Goal: Information Seeking & Learning: Learn about a topic

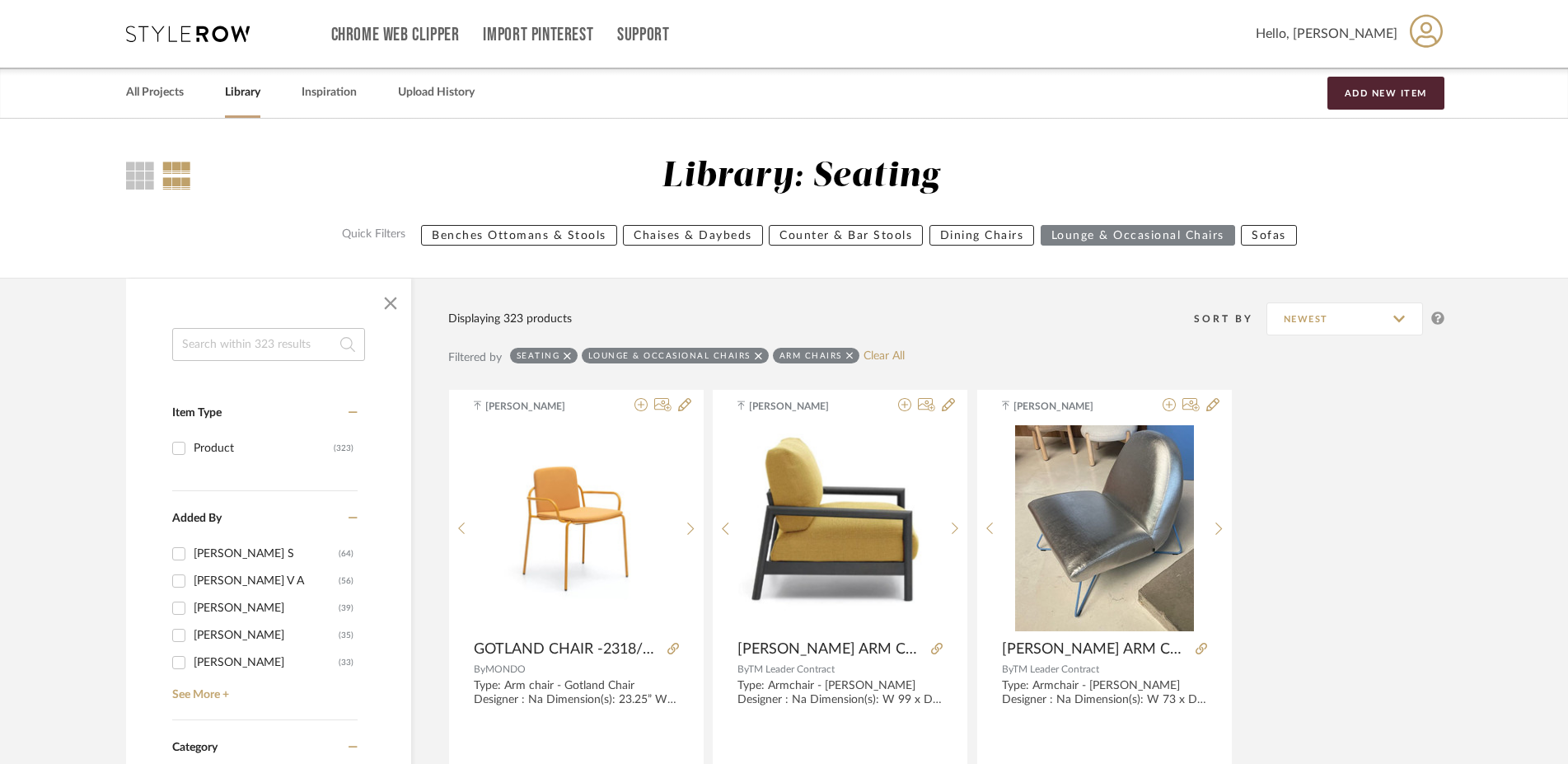
click at [210, 355] on input at bounding box center [269, 344] width 193 height 33
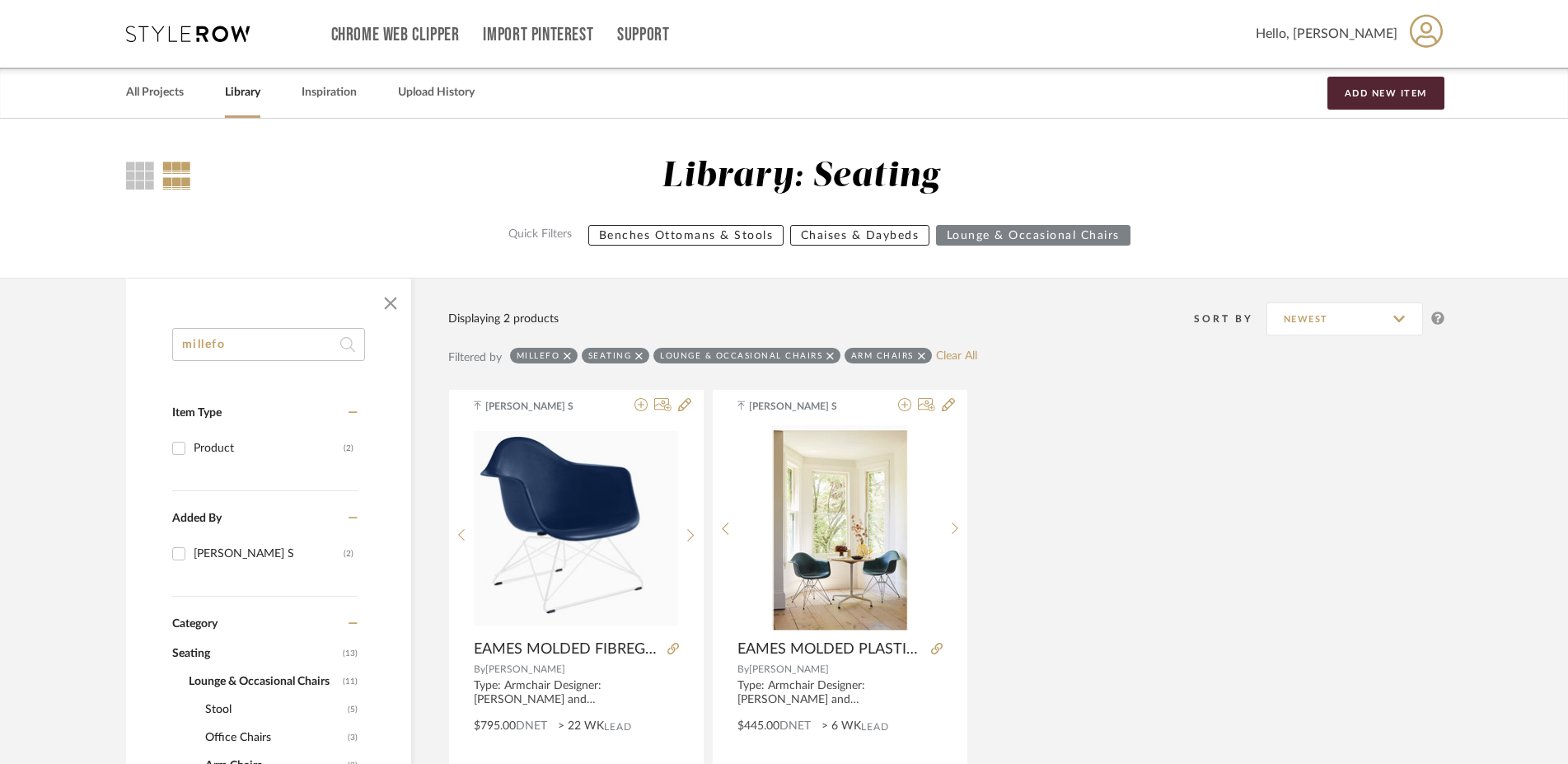
click at [920, 355] on icon at bounding box center [922, 355] width 8 height 8
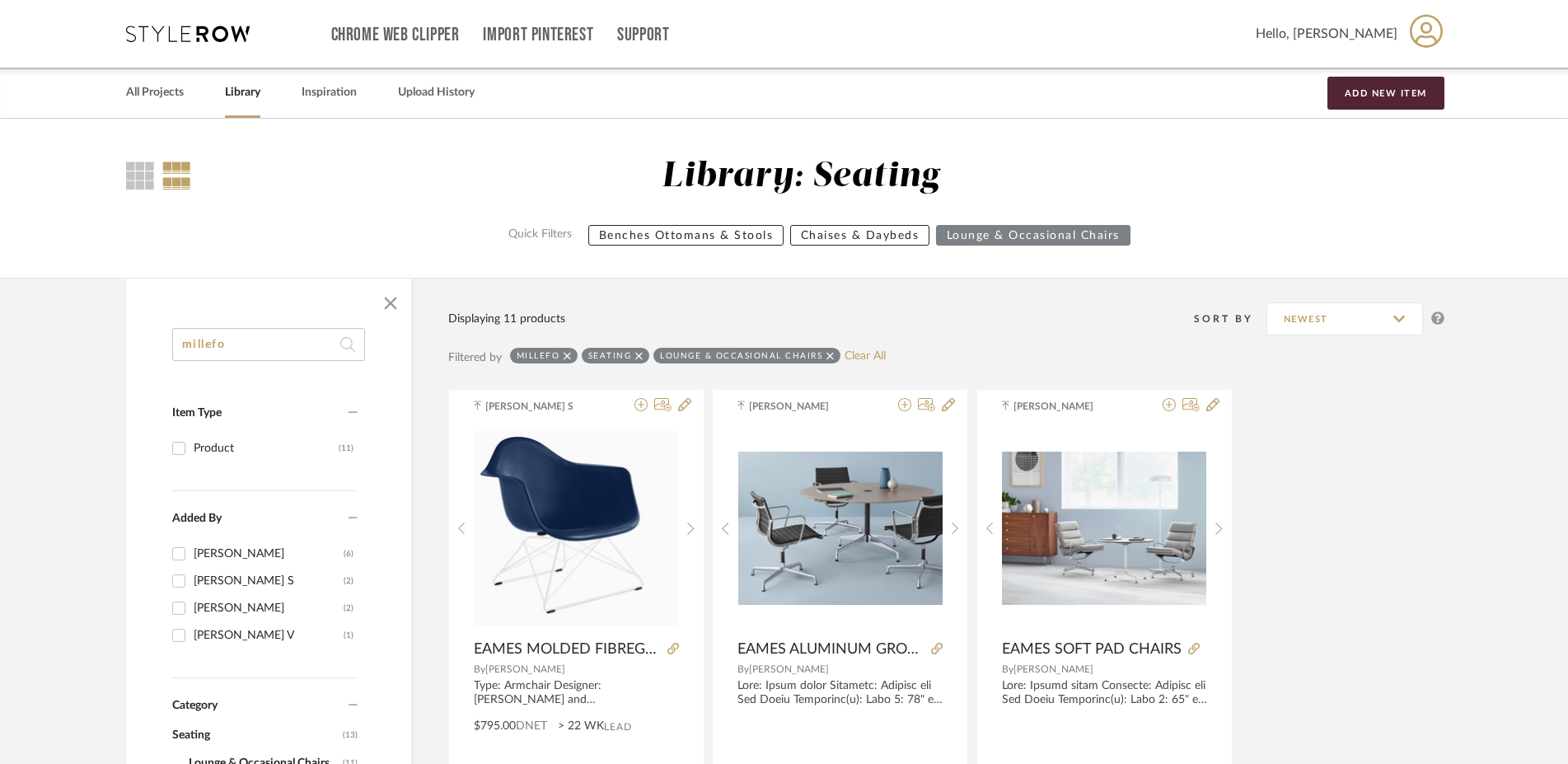
click at [827, 355] on icon at bounding box center [830, 356] width 8 height 12
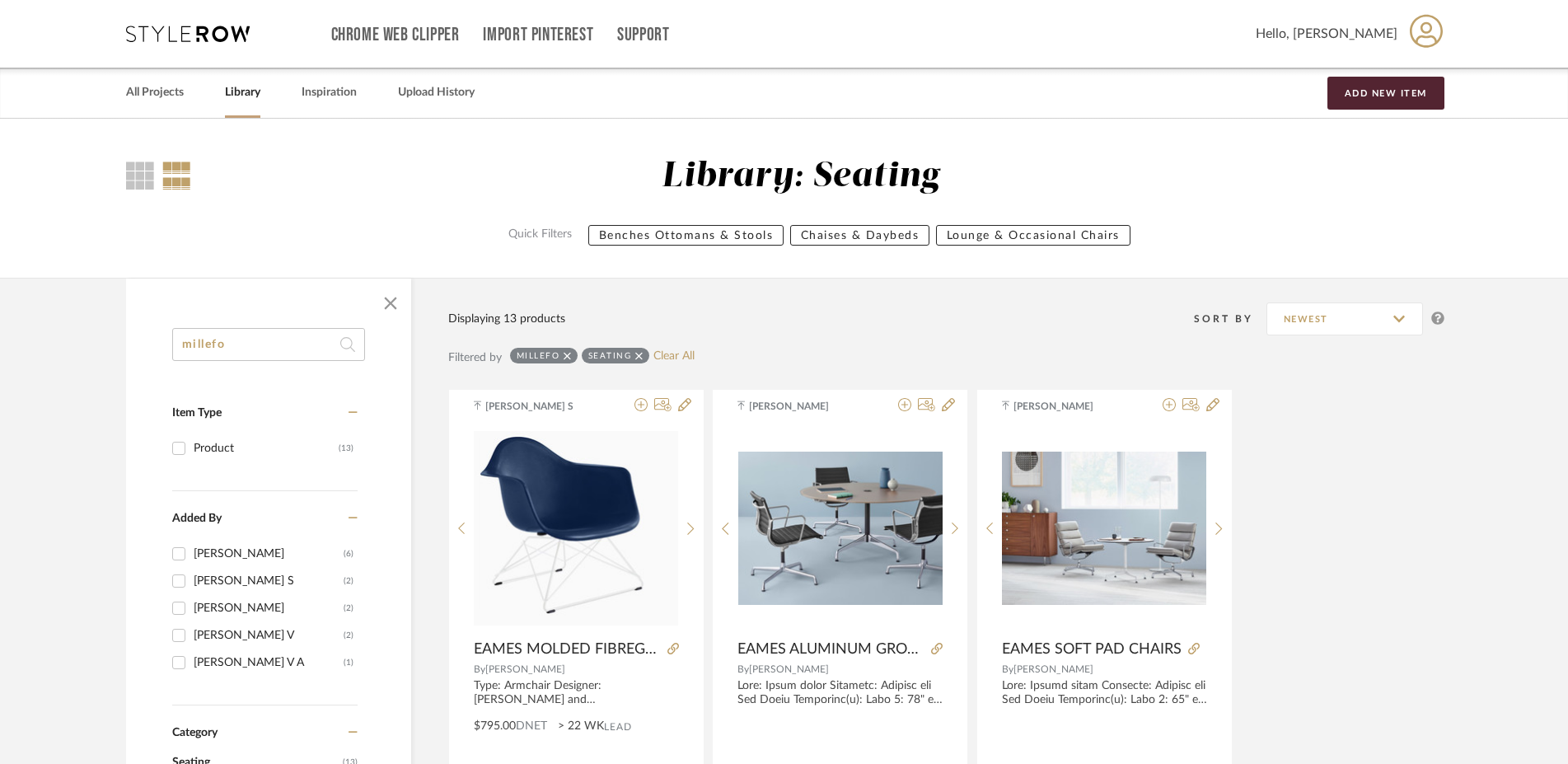
click at [635, 356] on div "Seating" at bounding box center [615, 355] width 68 height 16
click at [641, 356] on icon at bounding box center [639, 356] width 8 height 12
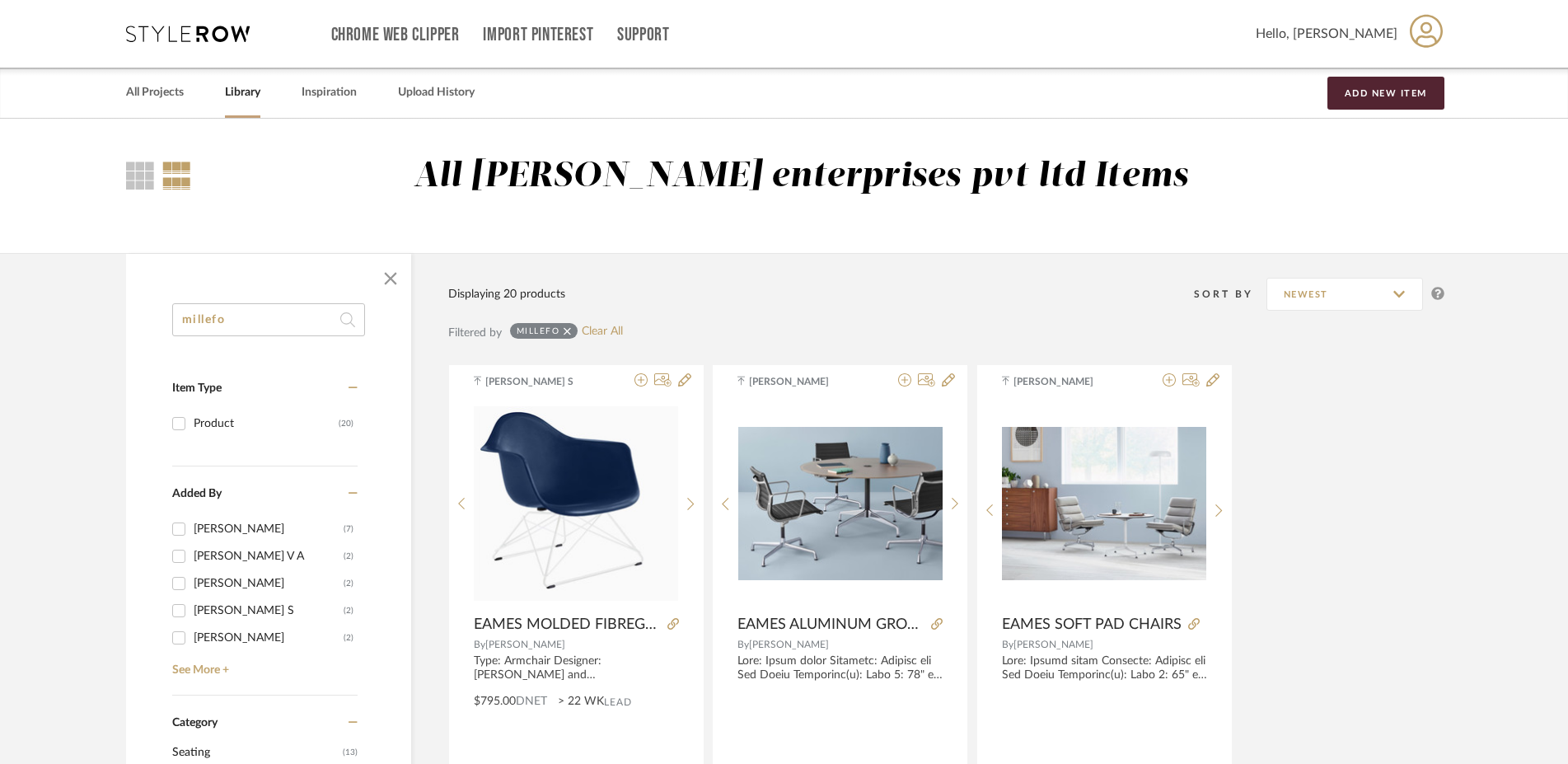
click at [250, 322] on input "millefo" at bounding box center [269, 319] width 193 height 33
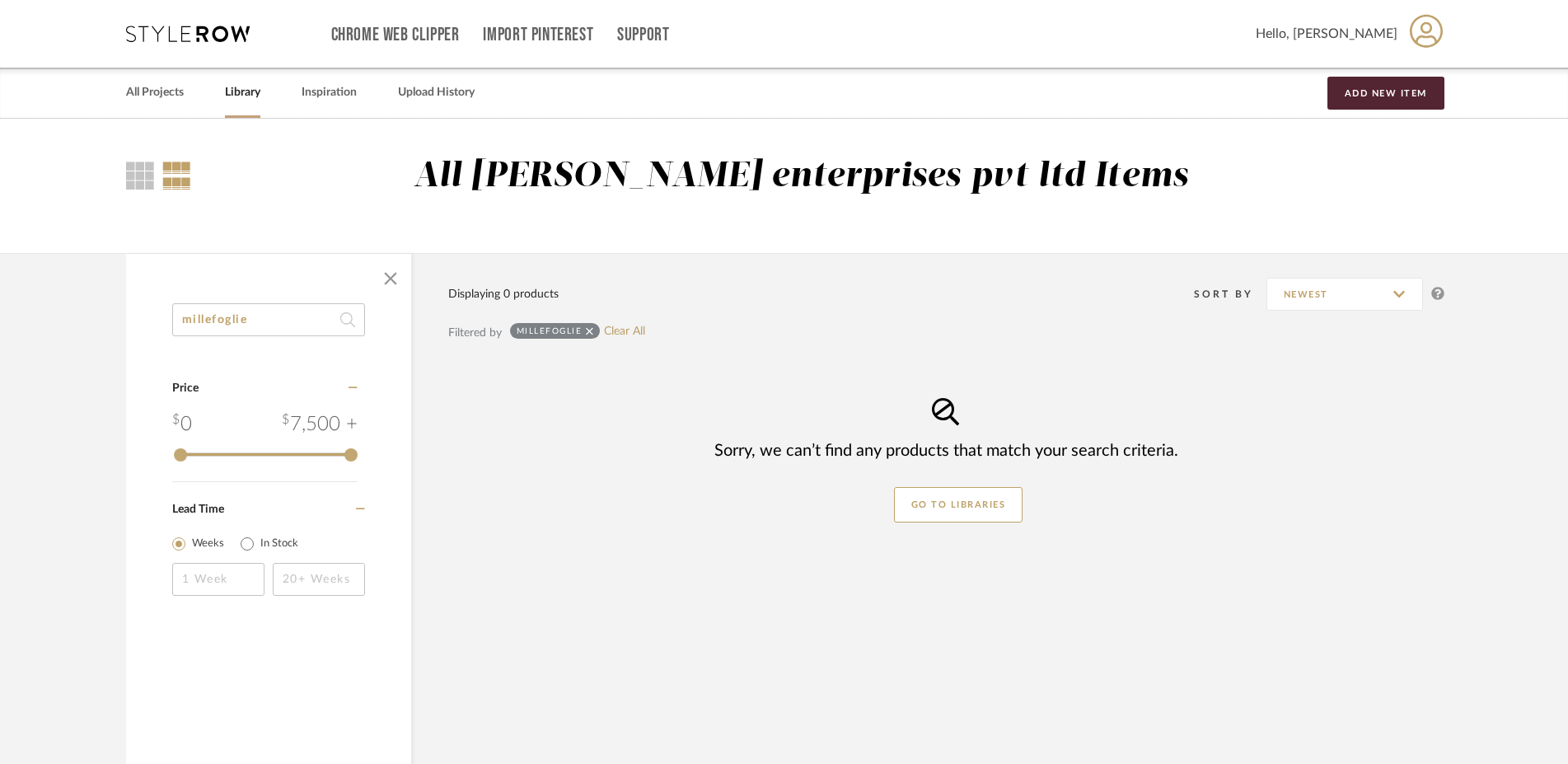
drag, startPoint x: 294, startPoint y: 327, endPoint x: 30, endPoint y: 300, distance: 265.4
click at [173, 303] on input "millefoglie" at bounding box center [269, 319] width 193 height 33
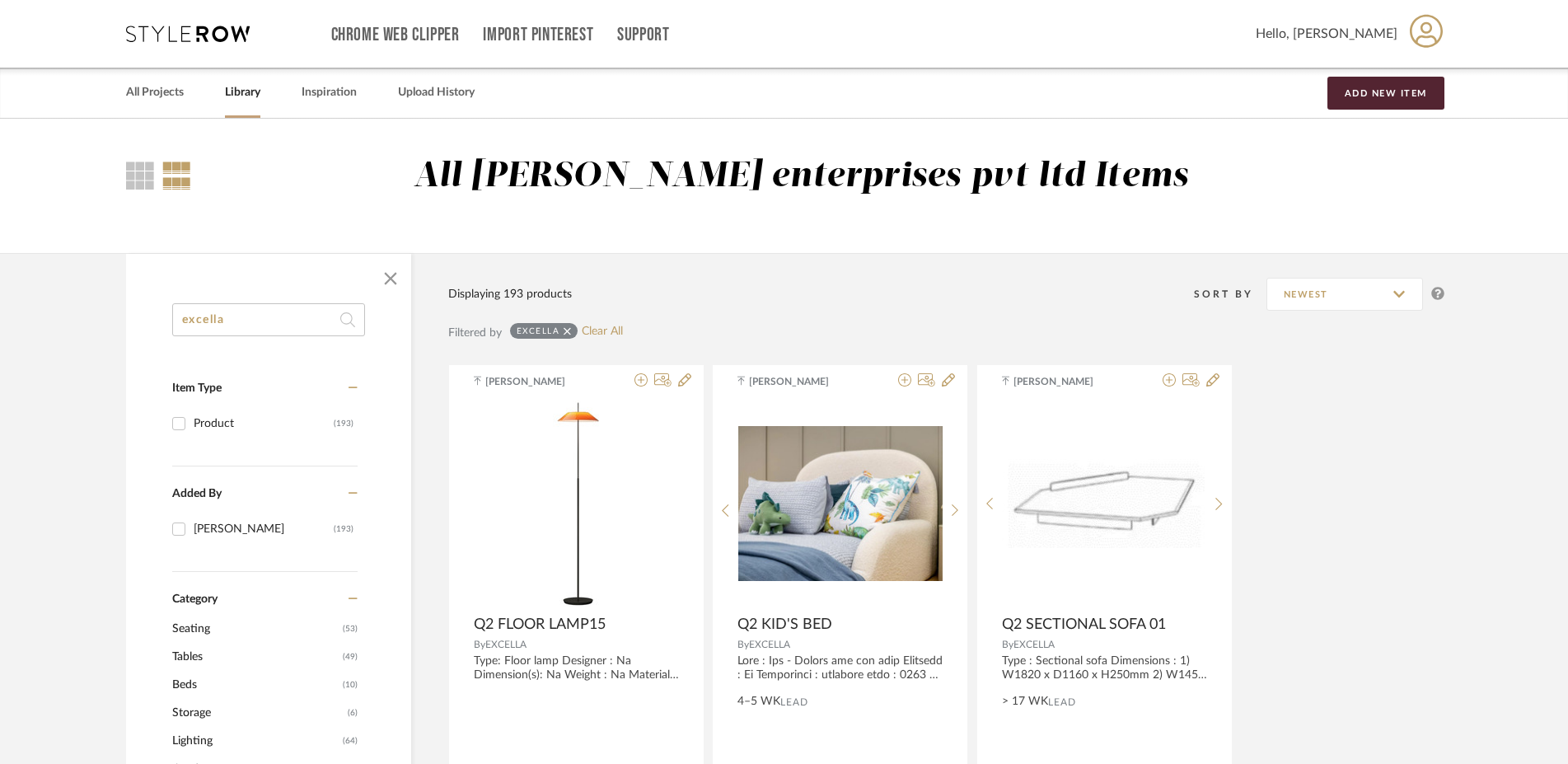
drag, startPoint x: 257, startPoint y: 328, endPoint x: -34, endPoint y: 293, distance: 293.1
click at [173, 303] on input "excella" at bounding box center [269, 319] width 193 height 33
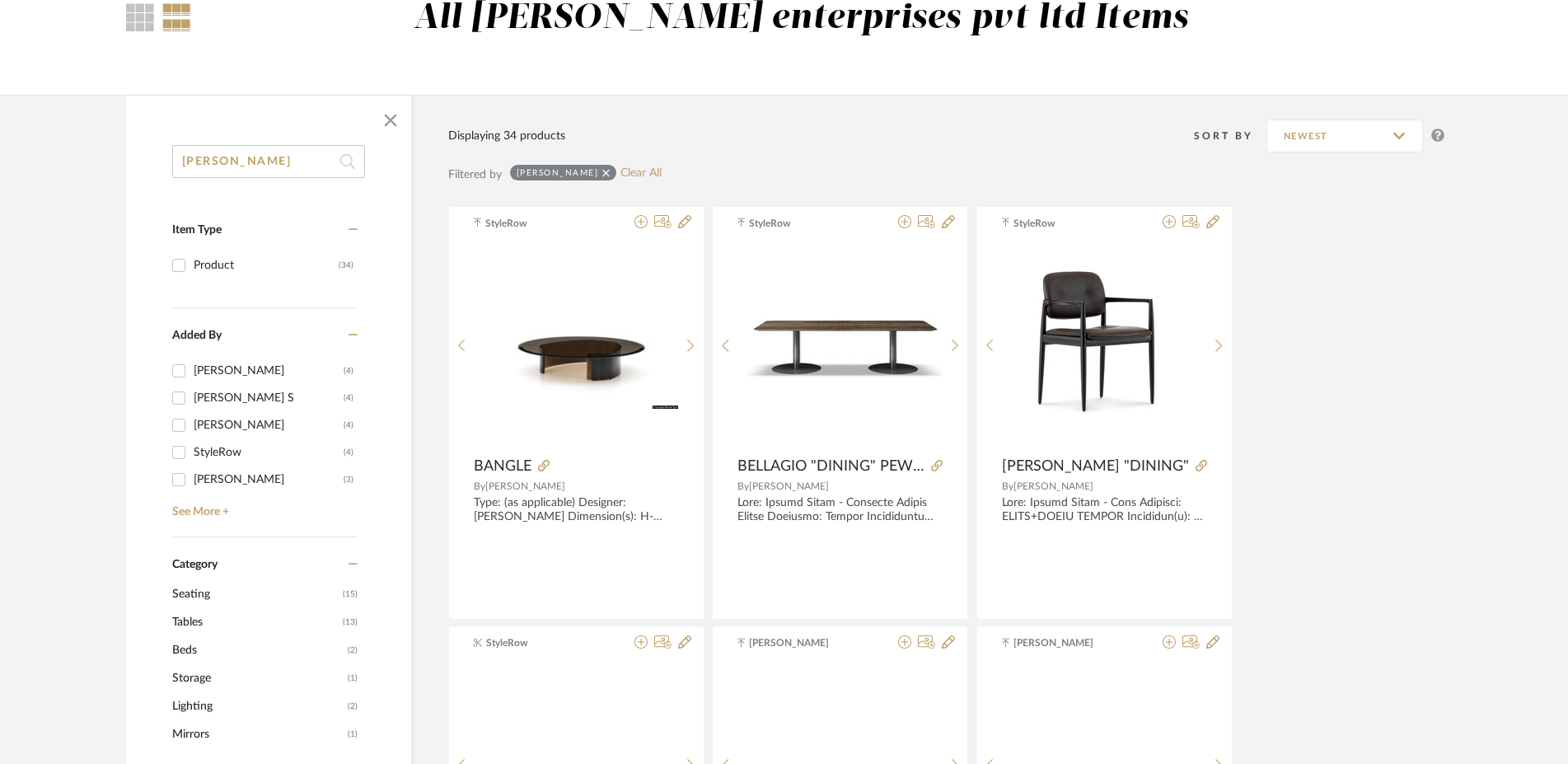
scroll to position [168, 0]
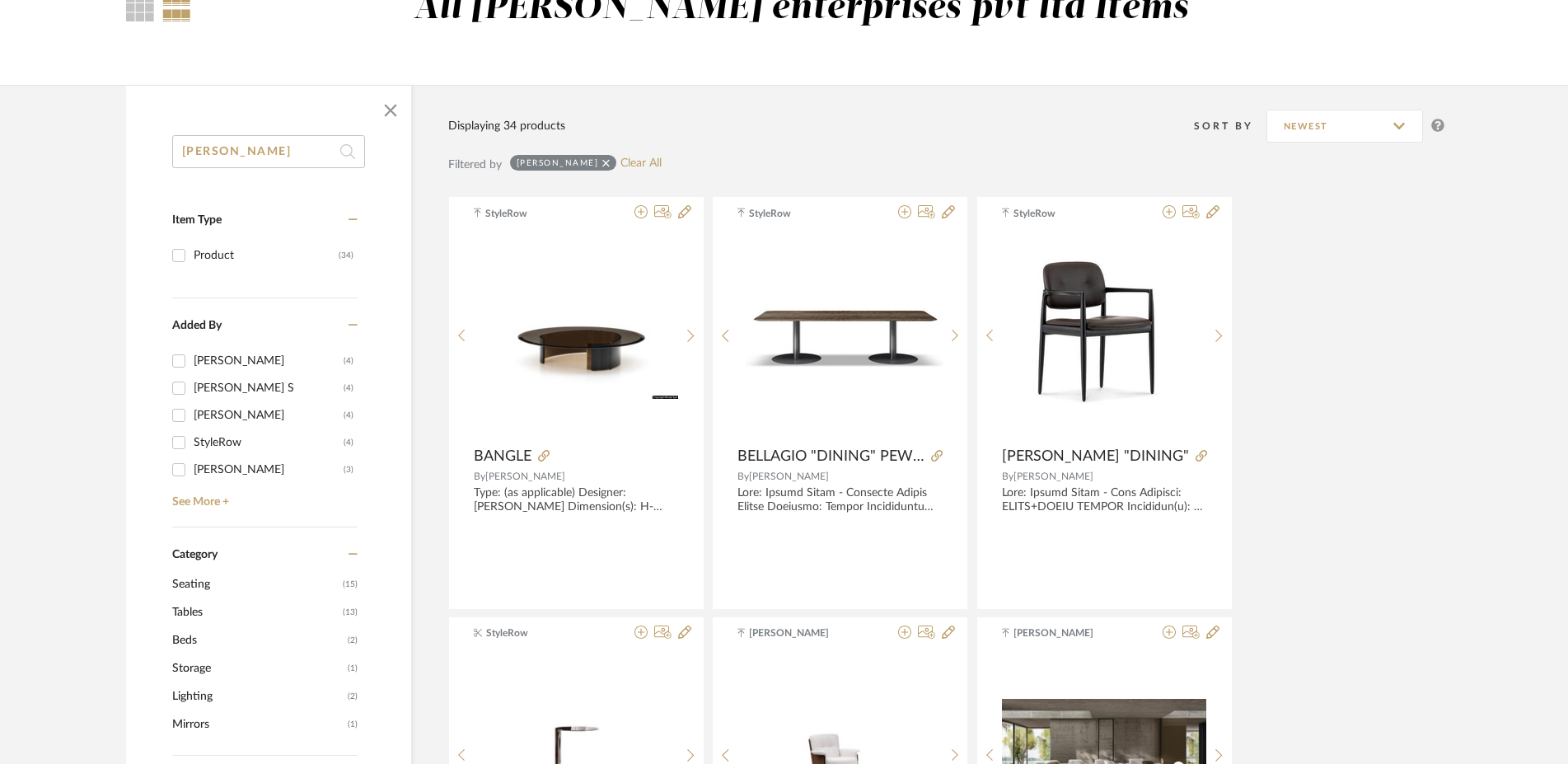
type input "[PERSON_NAME]"
click at [205, 611] on span "Tables" at bounding box center [256, 612] width 167 height 28
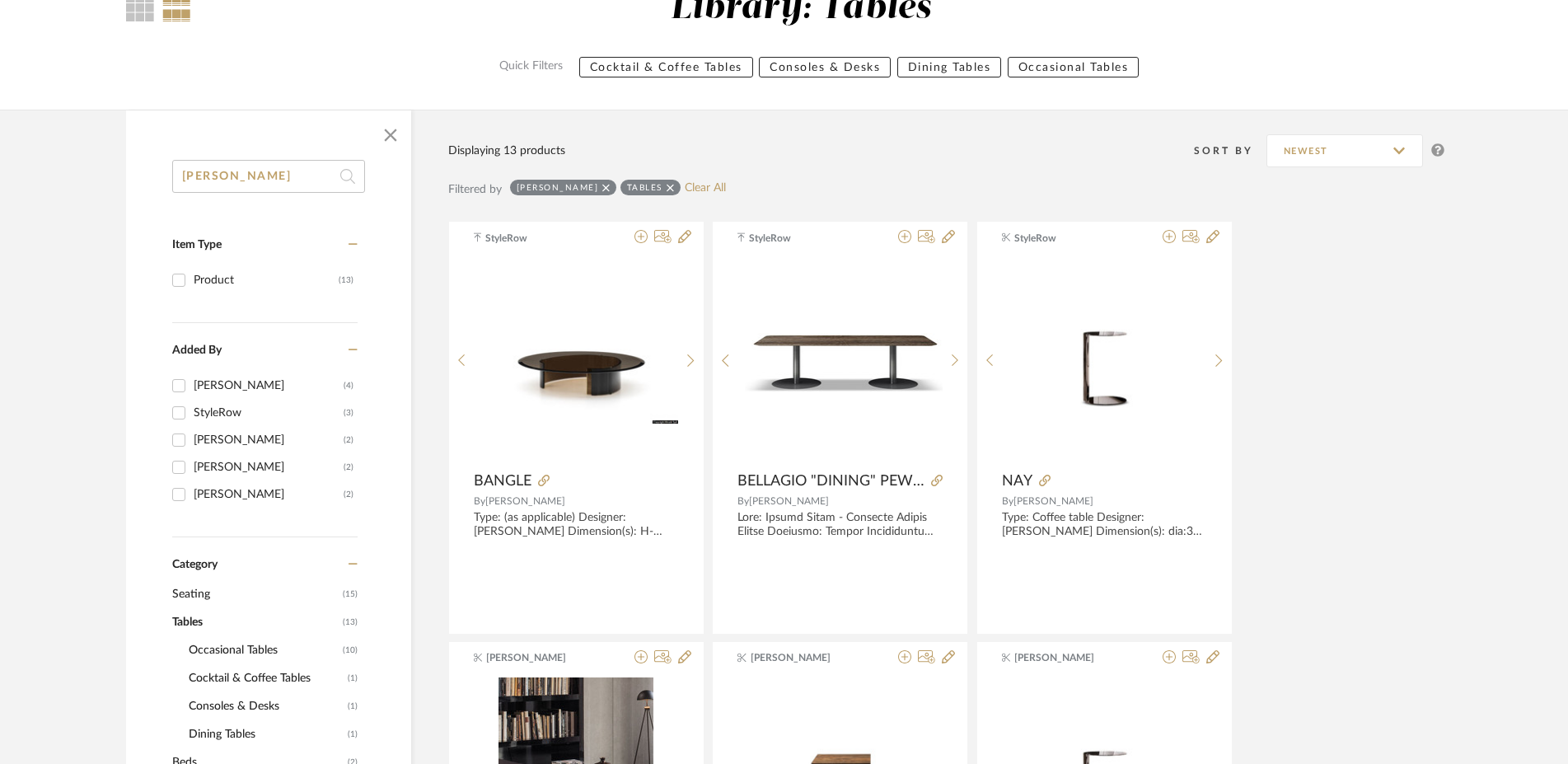
scroll to position [336, 0]
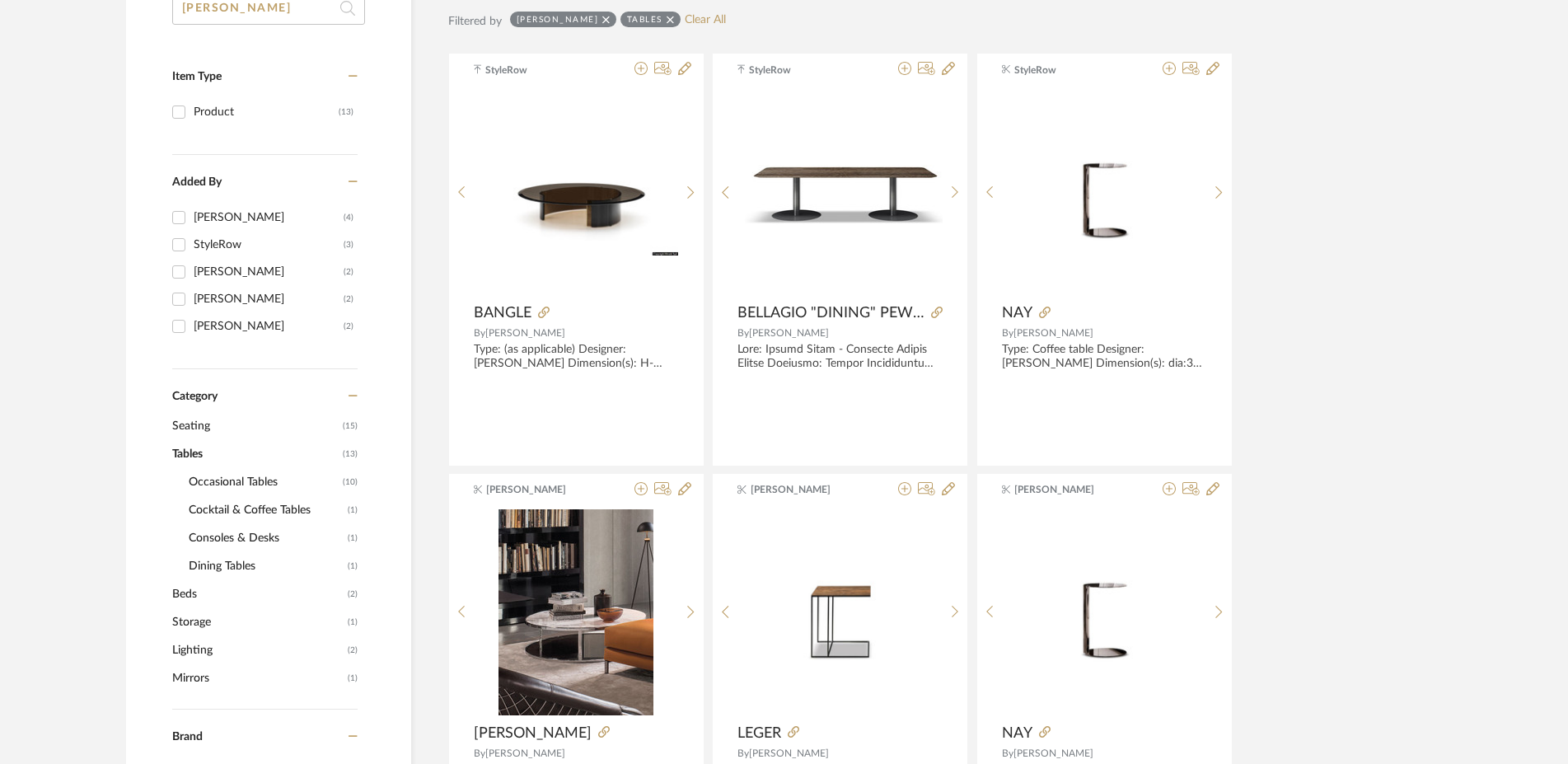
click at [240, 508] on span "Cocktail & Coffee Tables" at bounding box center [266, 509] width 155 height 28
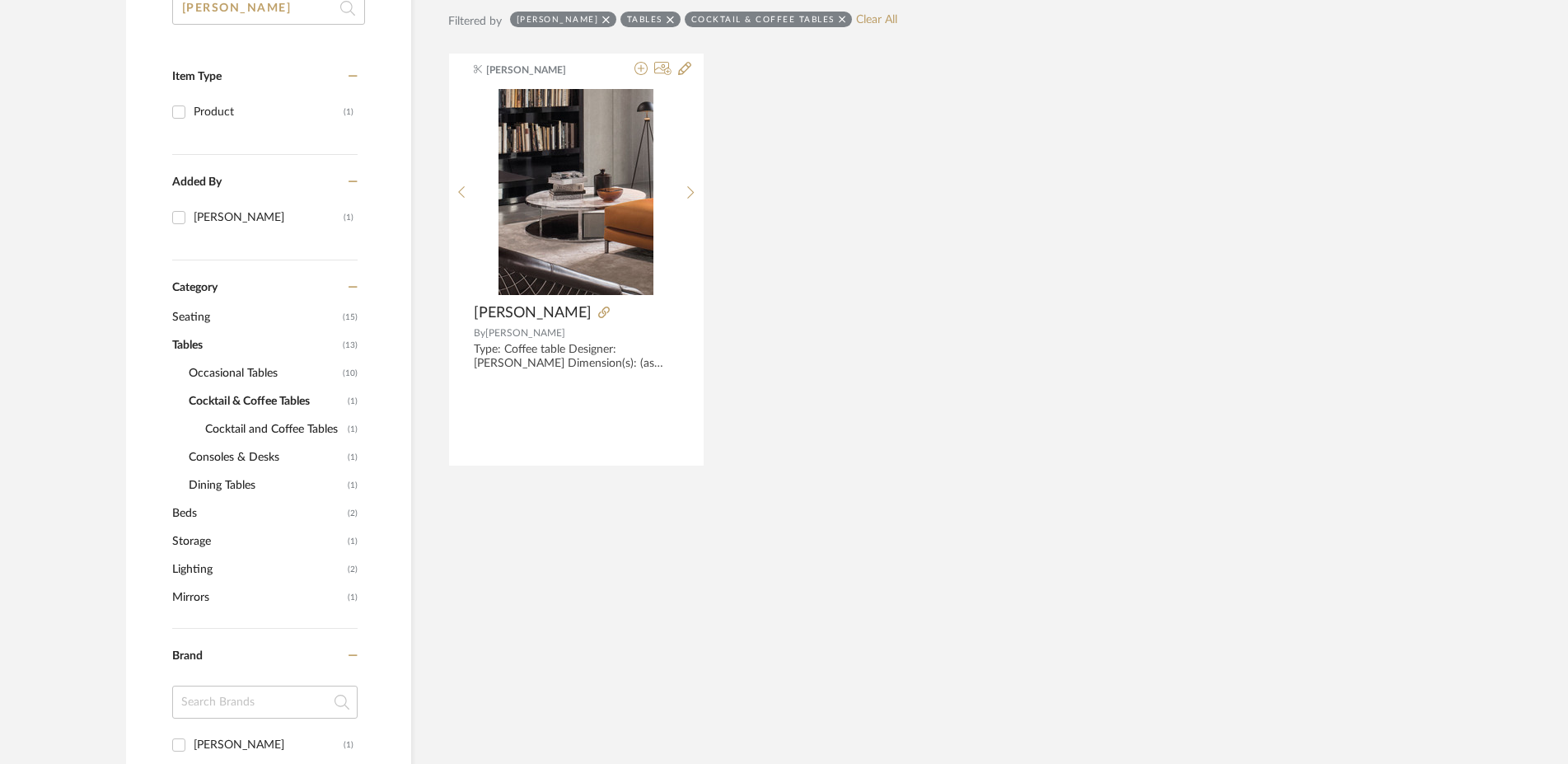
click at [263, 426] on span "Cocktail and Coffee Tables" at bounding box center [274, 429] width 139 height 28
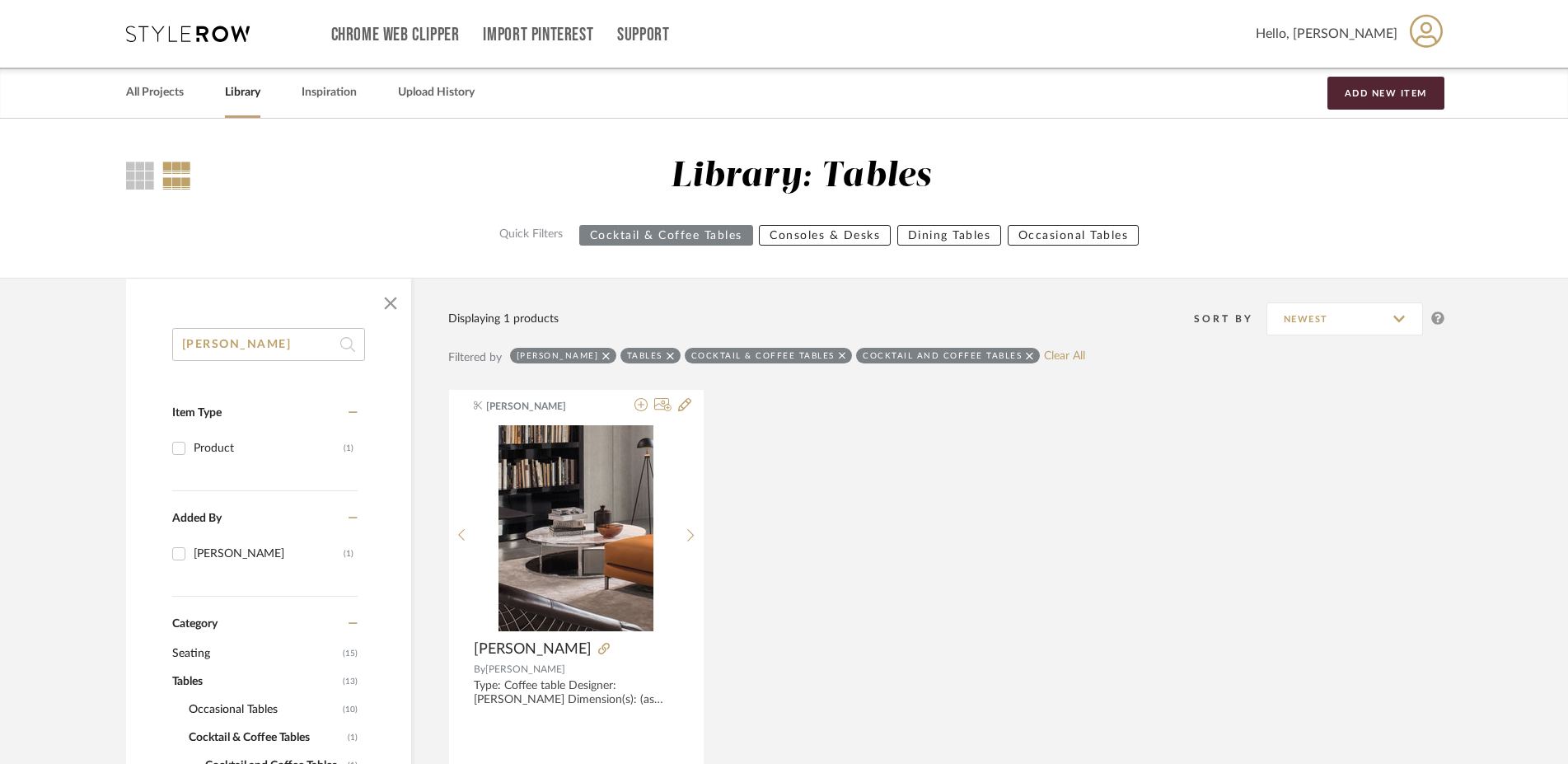
click at [602, 355] on icon at bounding box center [606, 356] width 8 height 12
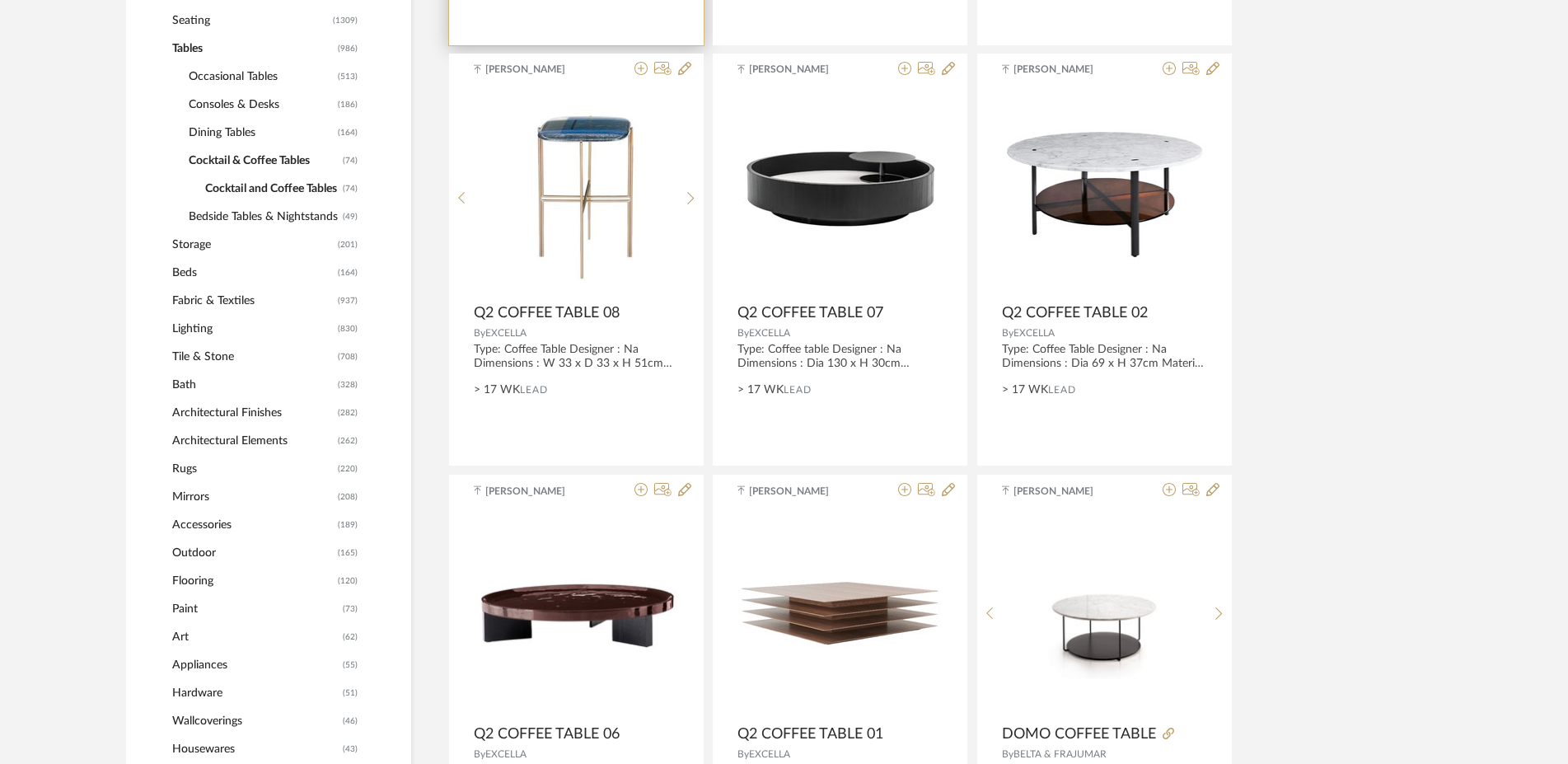
scroll to position [1092, 0]
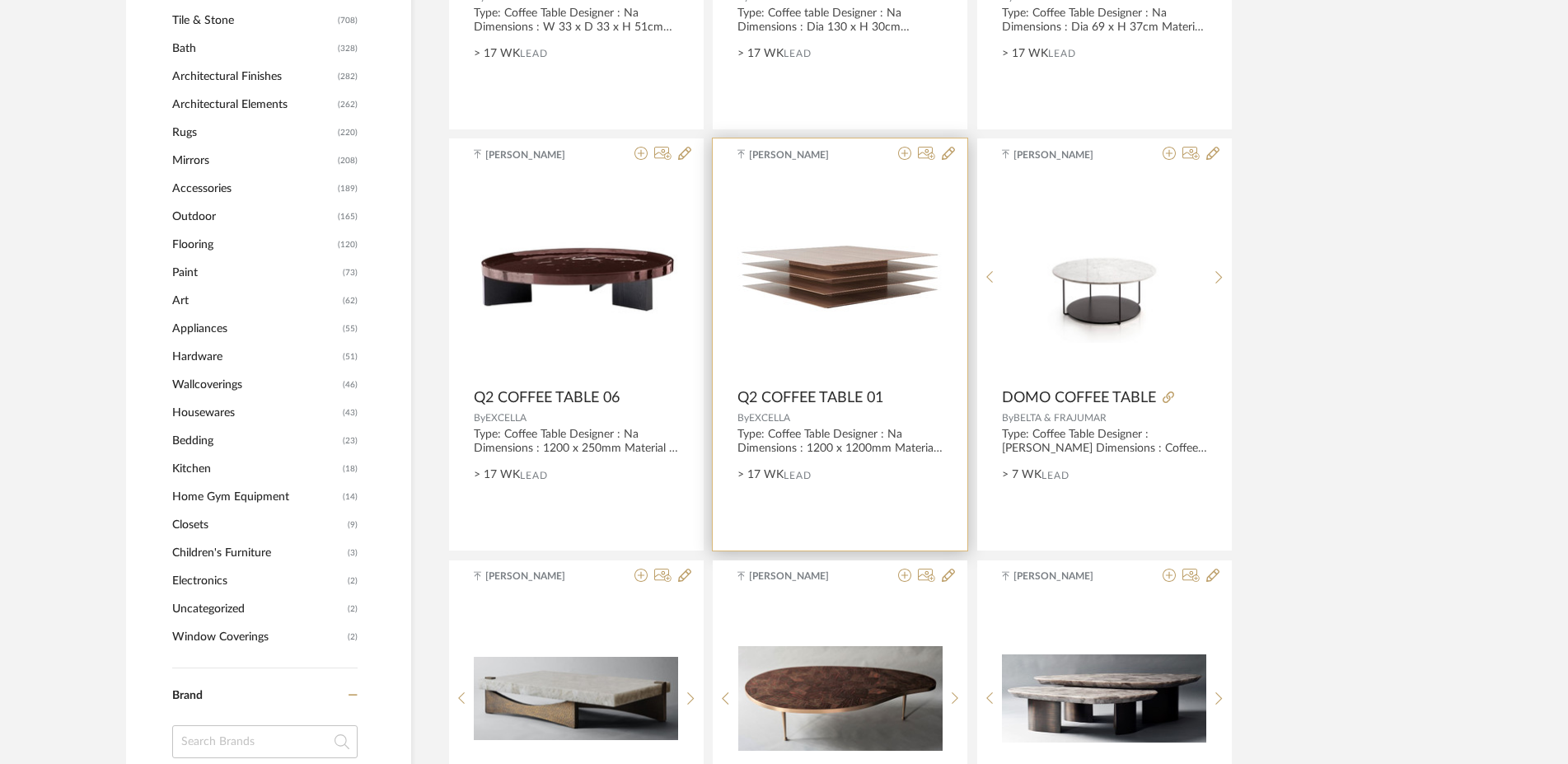
click at [784, 394] on span "Q2 COFFEE TABLE 01" at bounding box center [810, 398] width 146 height 18
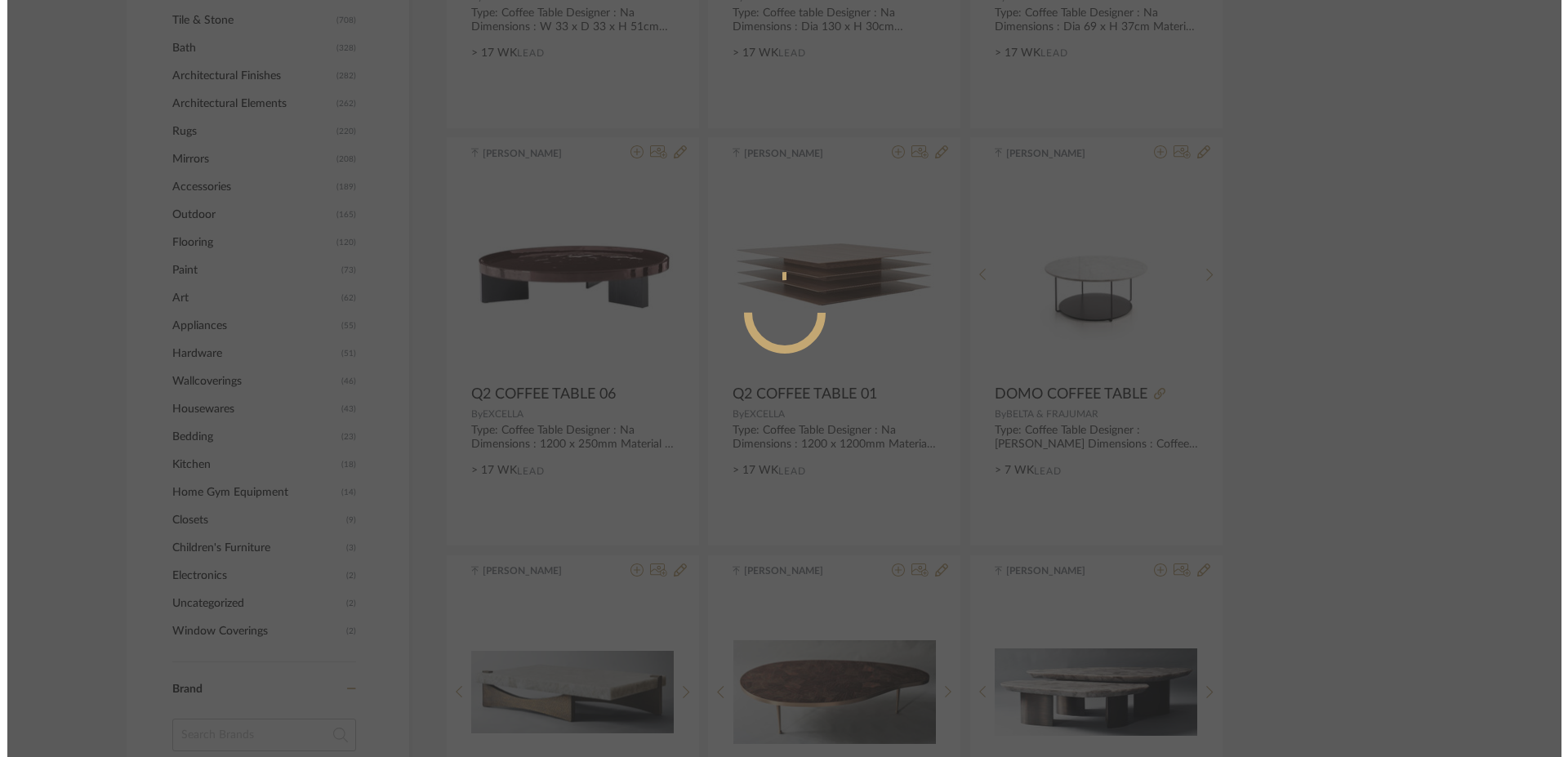
scroll to position [0, 0]
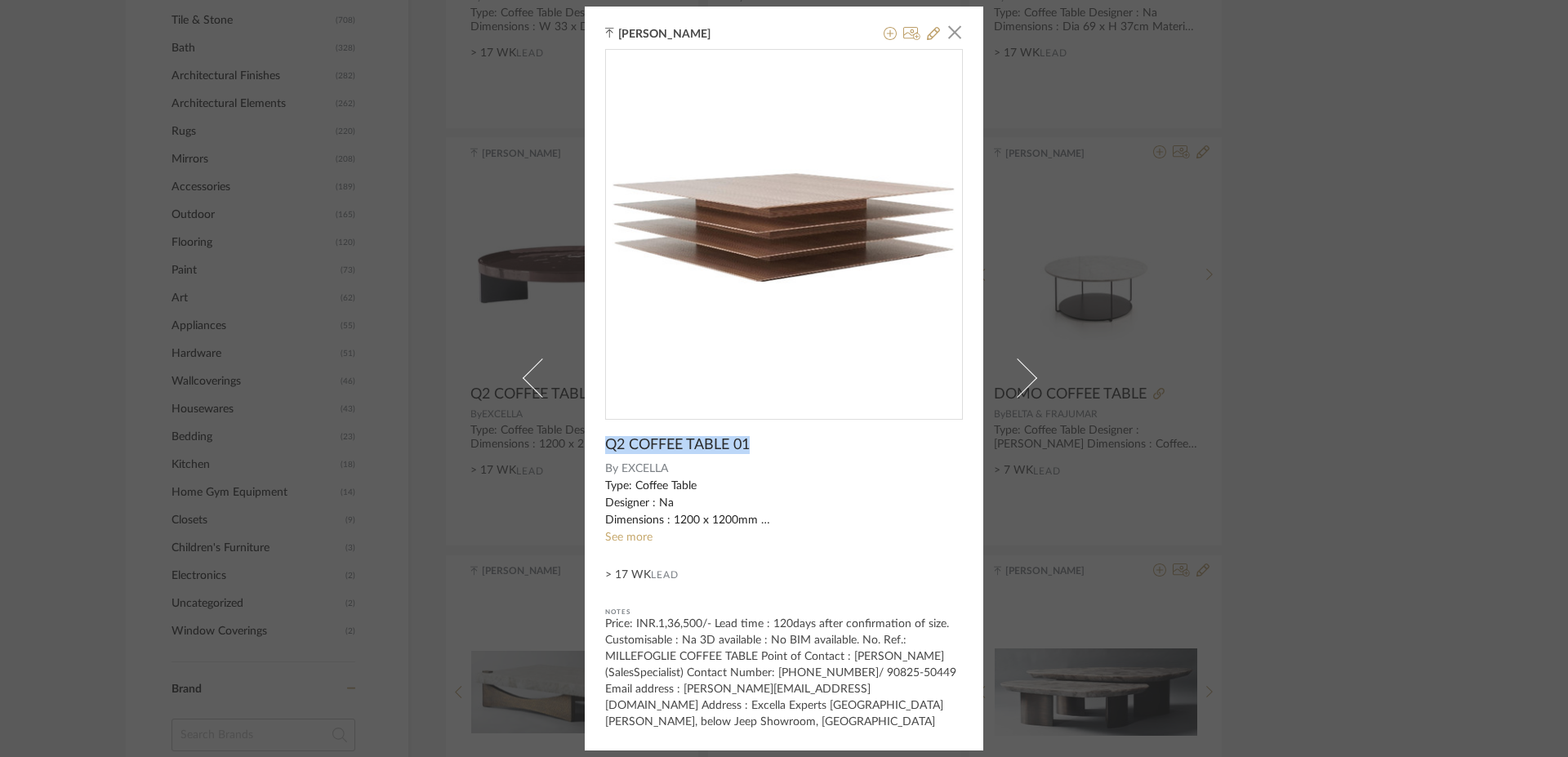
drag, startPoint x: 595, startPoint y: 442, endPoint x: 799, endPoint y: 442, distance: 204.0
click at [799, 442] on div "[PERSON_NAME] × Q2 COFFEE TABLE 01 By EXCELLA Type: Coffee Table Designer : Na …" at bounding box center [783, 378] width 398 height 744
copy span "Q2 COFFEE TABLE 01"
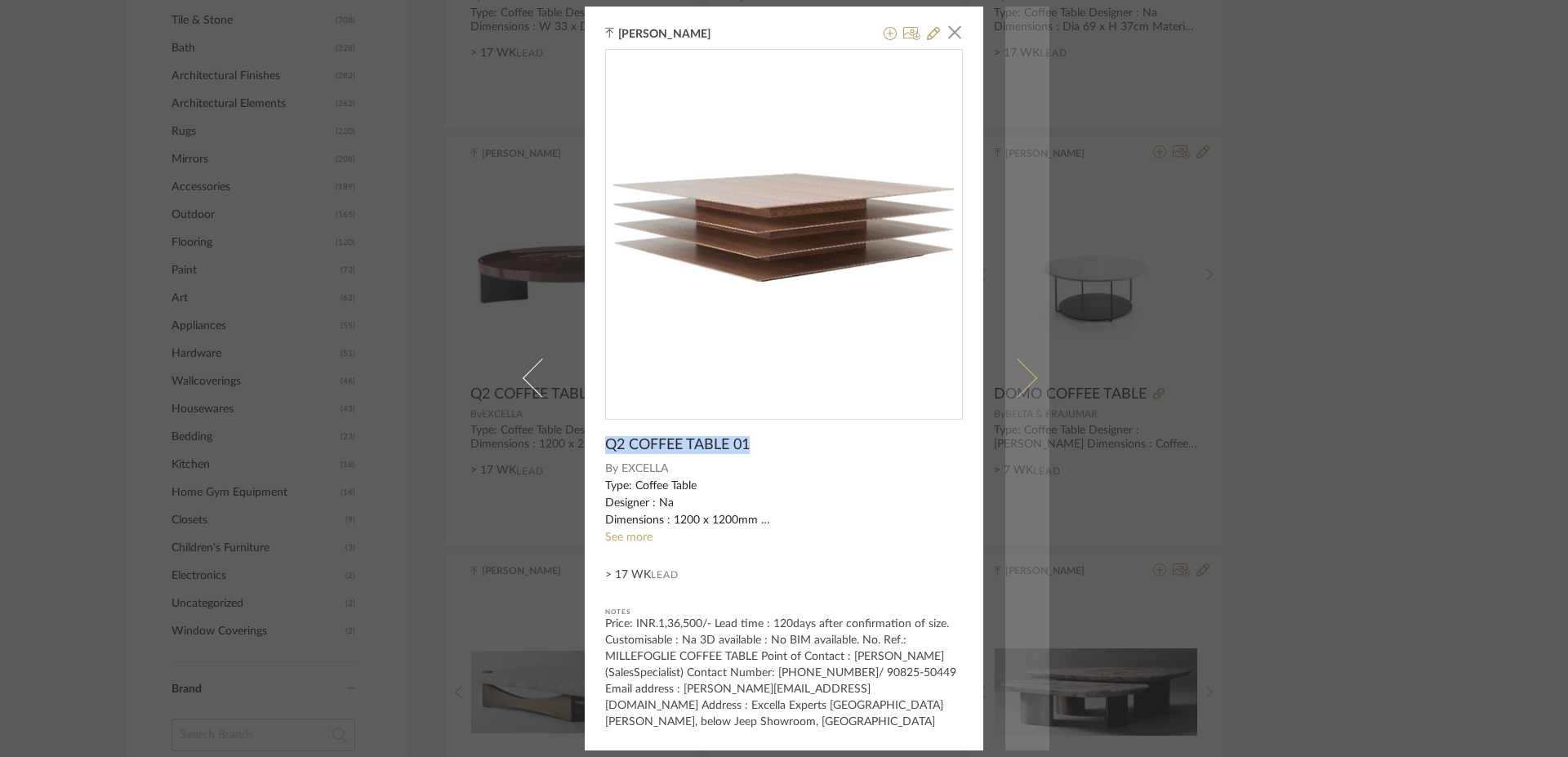
click at [1020, 380] on span at bounding box center [1017, 377] width 39 height 39
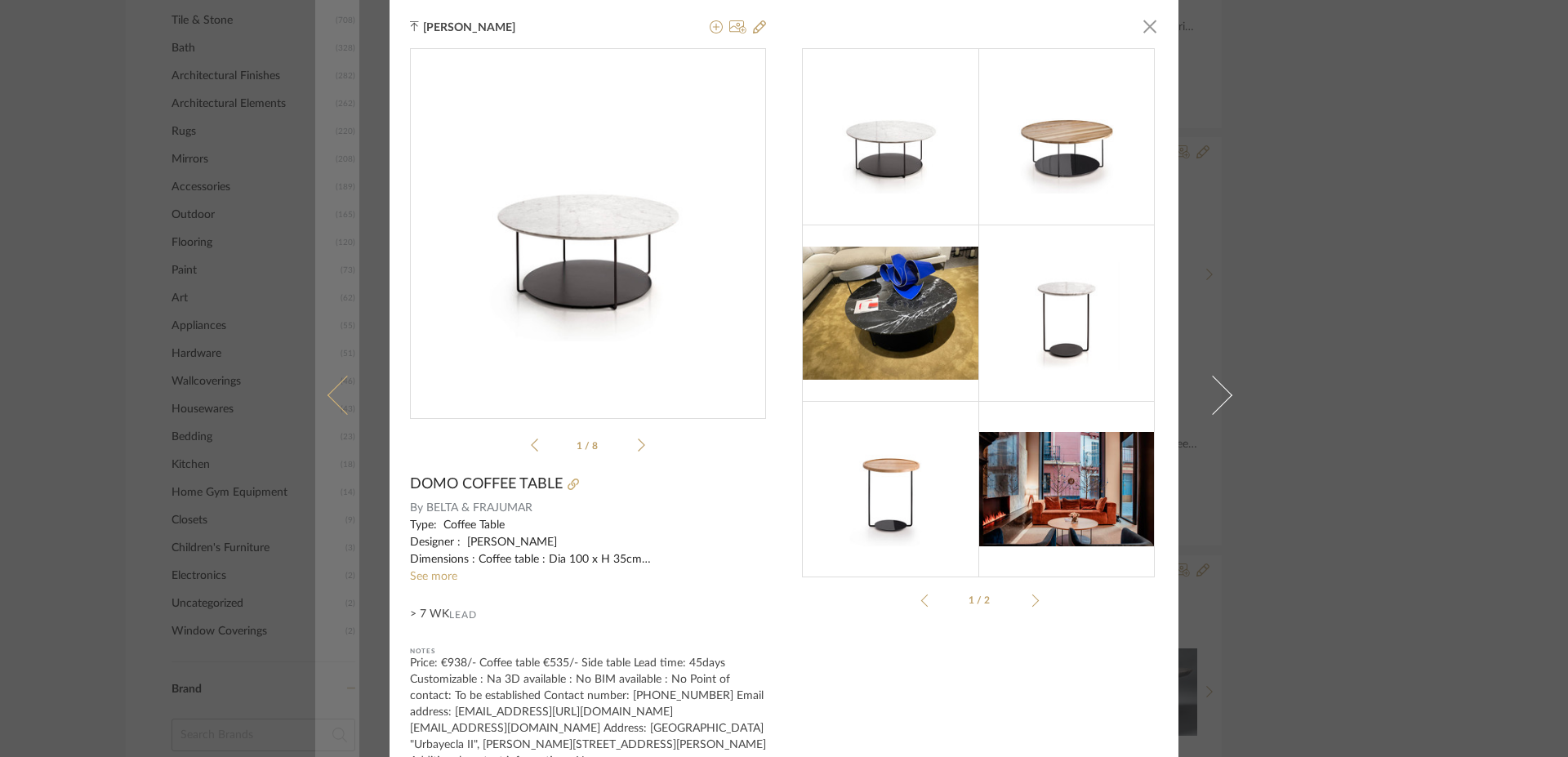
click at [331, 409] on link at bounding box center [337, 395] width 44 height 790
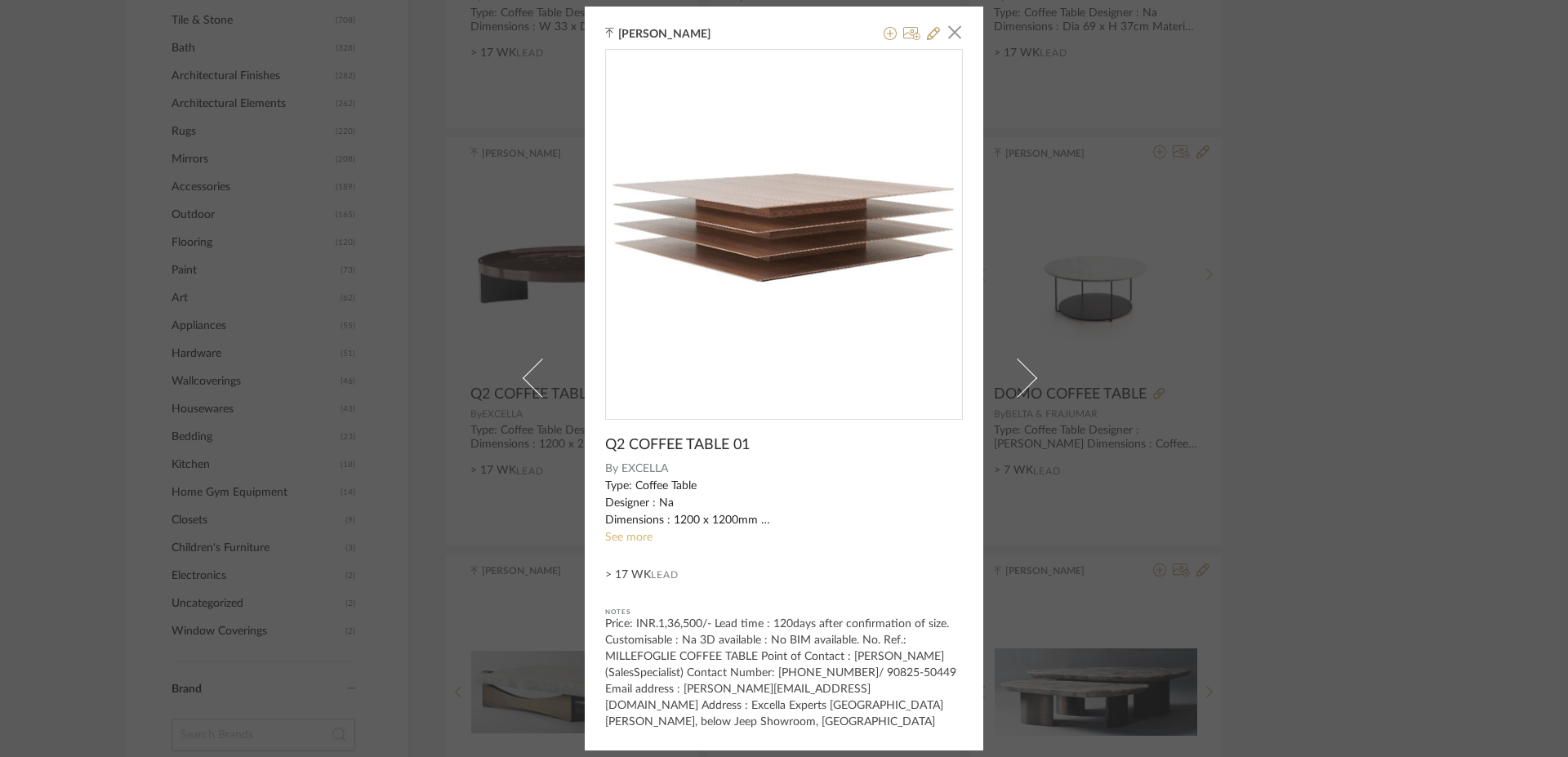
click at [613, 533] on link "See more" at bounding box center [629, 537] width 47 height 12
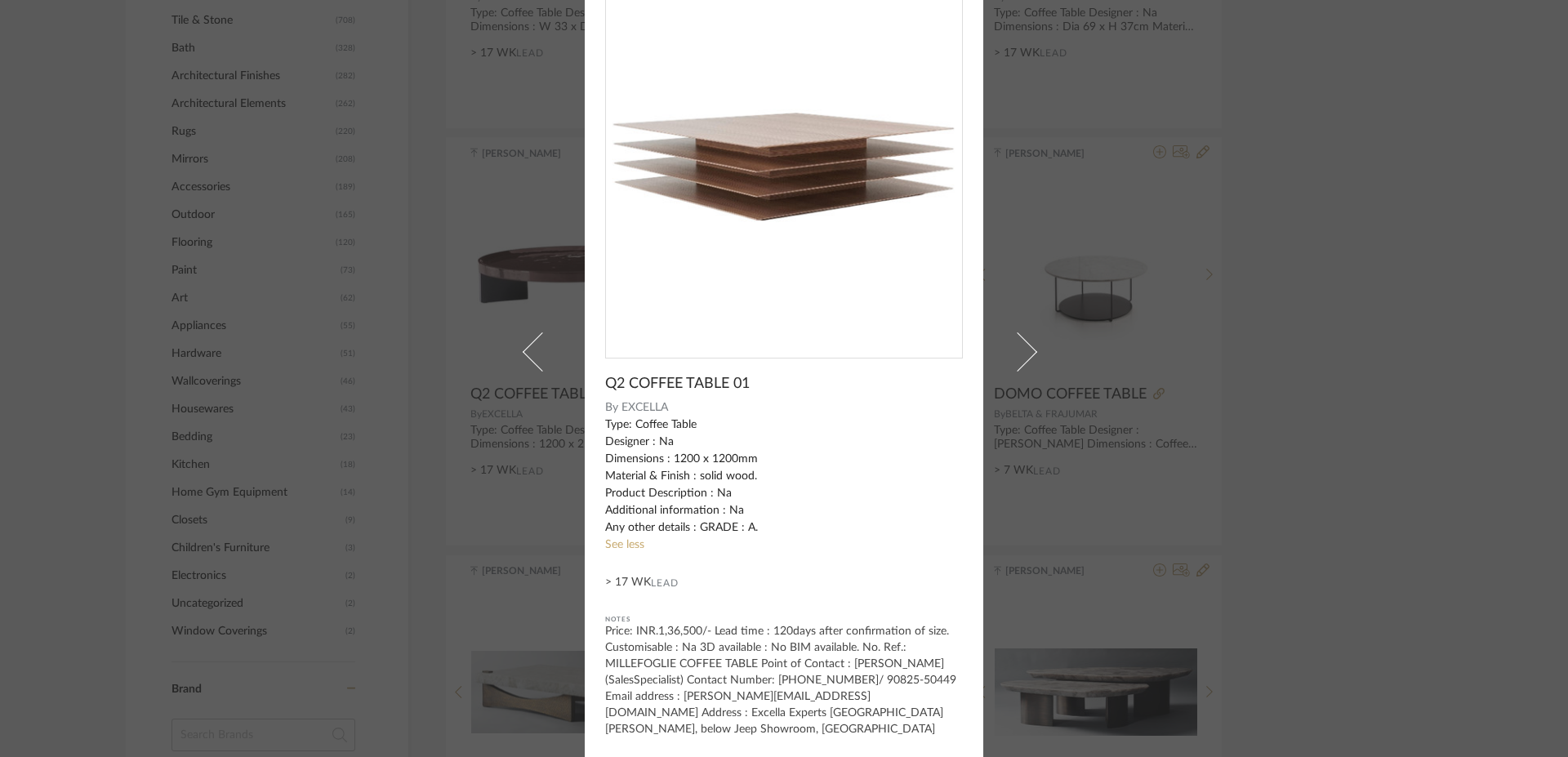
scroll to position [55, 0]
click at [1391, 481] on div "[PERSON_NAME] × Q2 COFFEE TABLE 01 By EXCELLA Type: Coffee Table Designer : Na …" at bounding box center [784, 378] width 1568 height 757
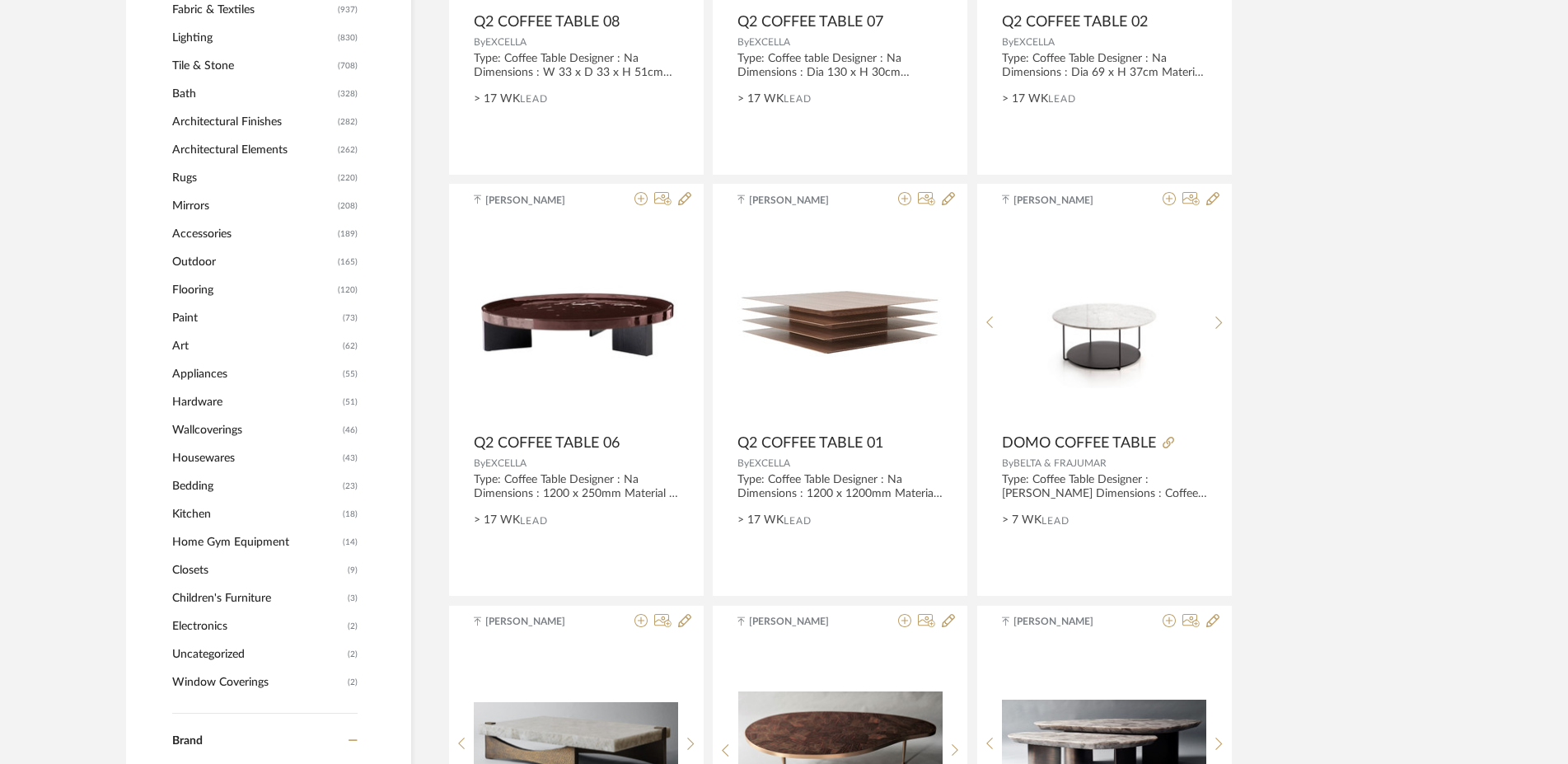
scroll to position [1009, 0]
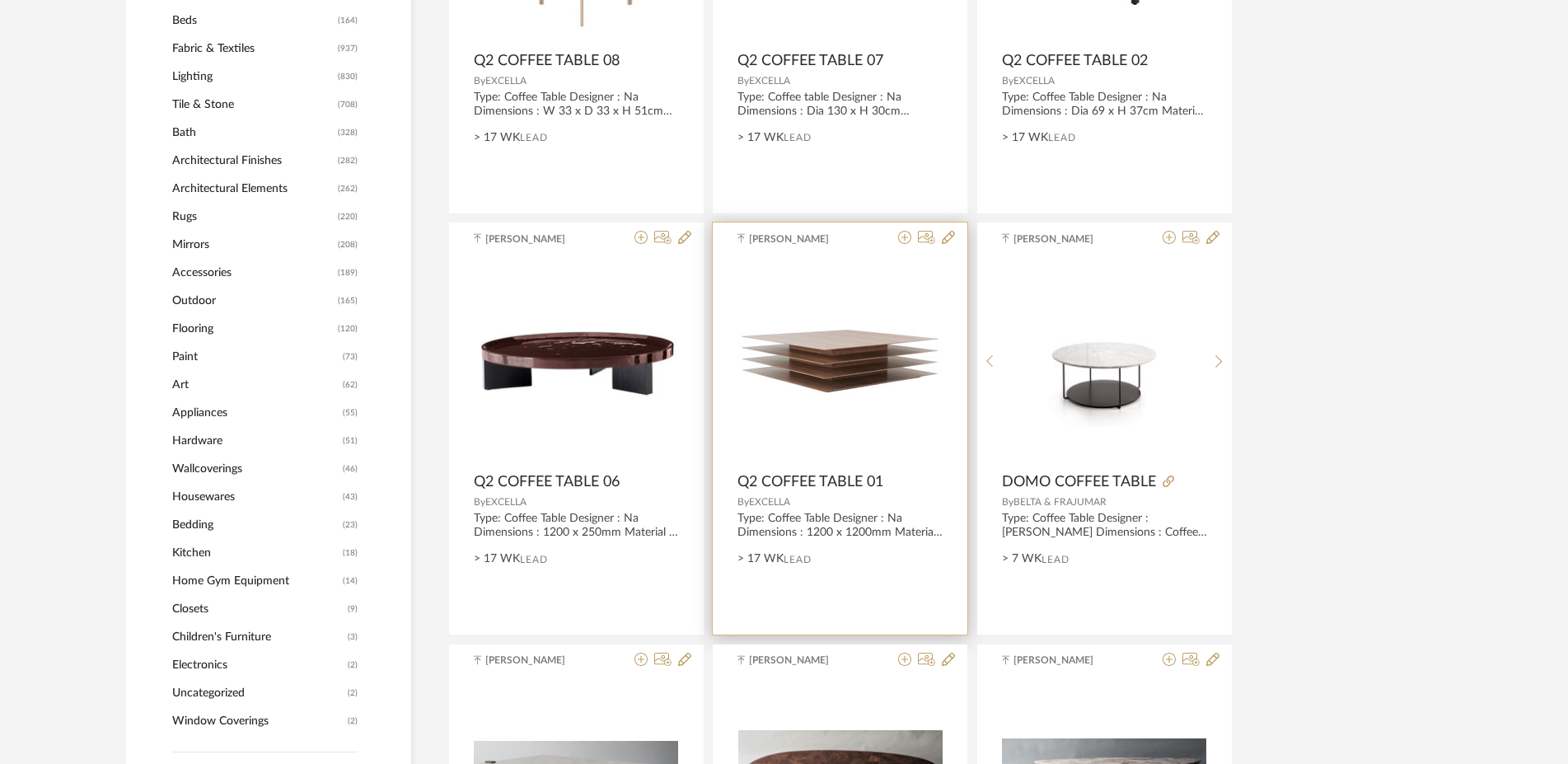
click at [808, 477] on div at bounding box center [839, 580] width 205 height 206
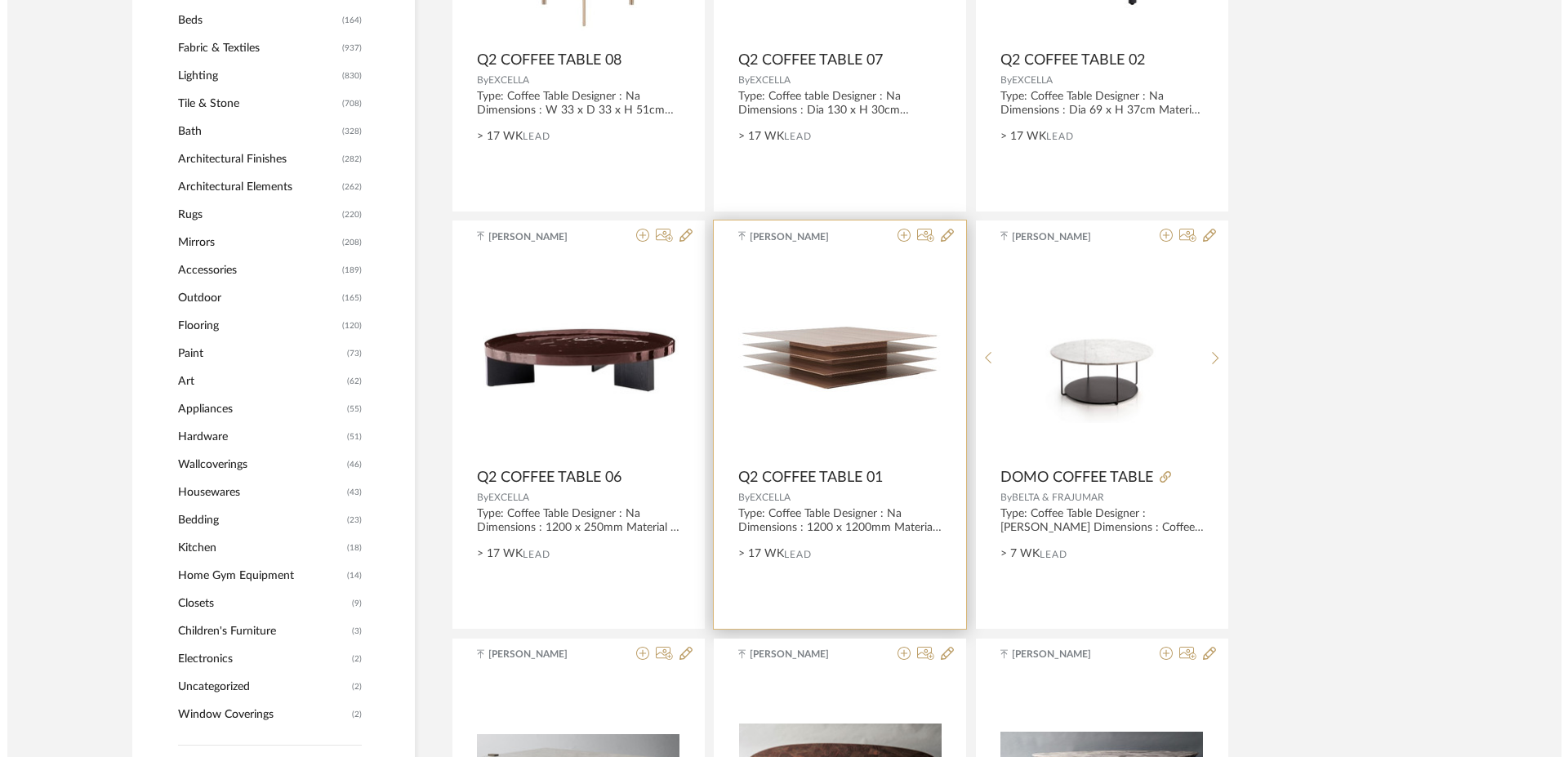
scroll to position [0, 0]
